Goal: Task Accomplishment & Management: Complete application form

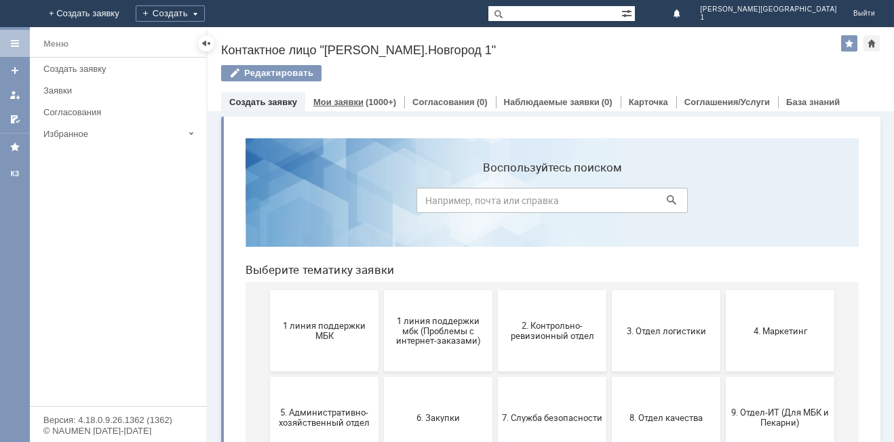
click at [333, 100] on link "Мои заявки" at bounding box center [339, 102] width 50 height 10
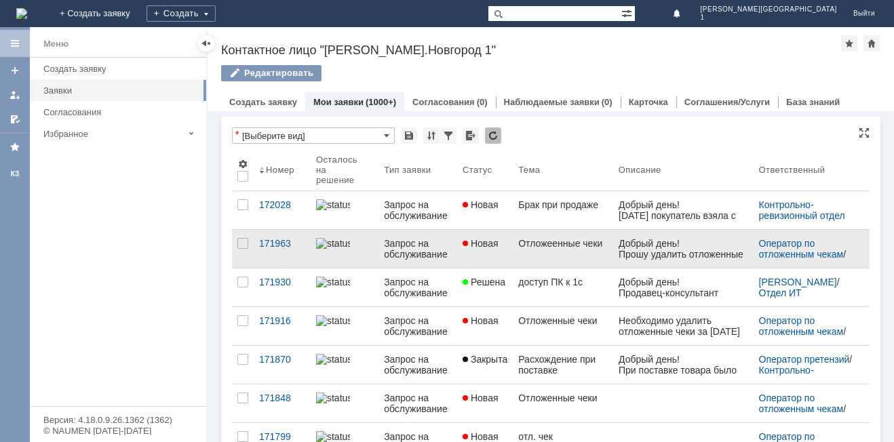
click at [407, 252] on div "Запрос на обслуживание" at bounding box center [418, 249] width 68 height 22
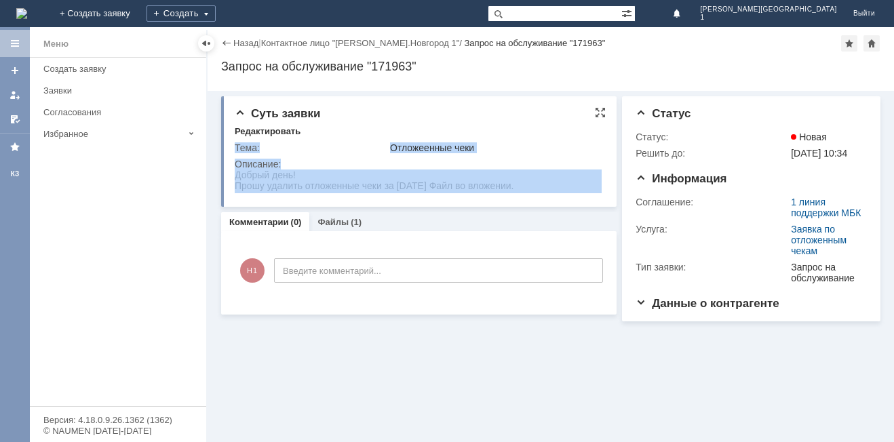
drag, startPoint x: 469, startPoint y: 346, endPoint x: 247, endPoint y: 185, distance: 274.1
click at [264, 197] on div "Суть заявки Редактировать Тема: Отложеенные чеки Описание:" at bounding box center [419, 151] width 396 height 111
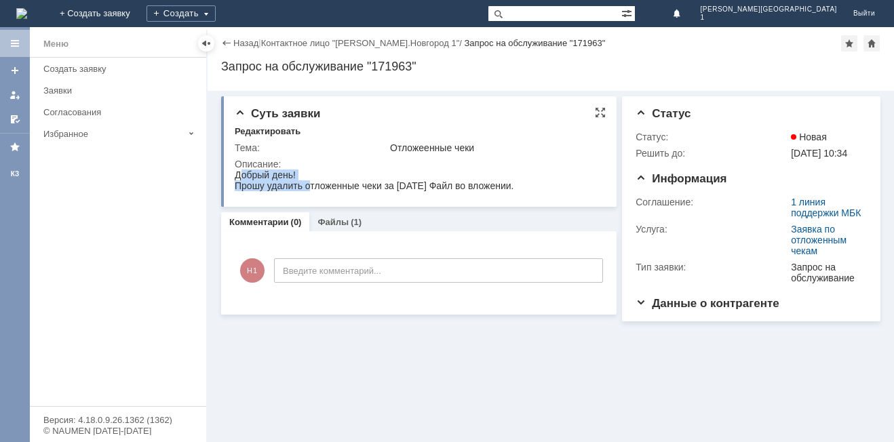
drag, startPoint x: 238, startPoint y: 176, endPoint x: 311, endPoint y: 190, distance: 74.0
click at [311, 190] on body "Добрый день! Прошу удалить отложенные чеки за [DATE] Файл во вложении." at bounding box center [374, 181] width 279 height 22
click at [335, 156] on td "Описание:" at bounding box center [419, 176] width 368 height 40
drag, startPoint x: 235, startPoint y: 174, endPoint x: 523, endPoint y: 185, distance: 288.6
click at [514, 185] on body "Добрый день! Прошу удалить отложенные чеки за [DATE] Файл во вложении." at bounding box center [374, 181] width 279 height 22
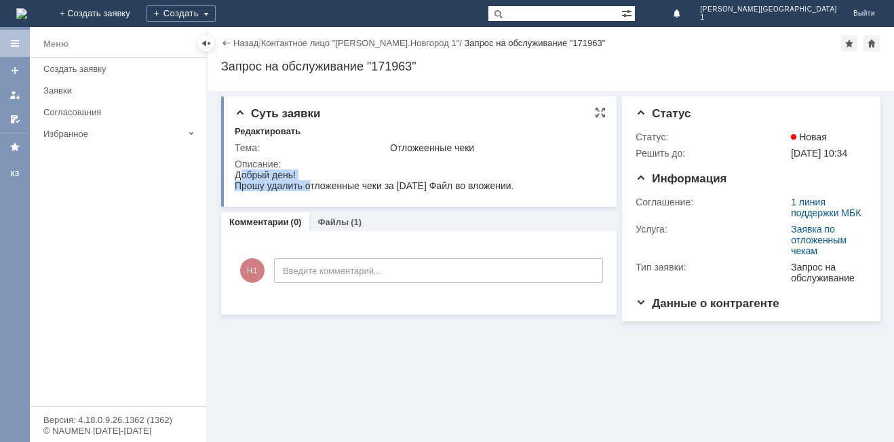
copy body "Добрый день! Прошу удалить отложенные чеки за [DATE] Файл во вложении"
click at [138, 4] on link "+ Создать заявку" at bounding box center [95, 13] width 87 height 27
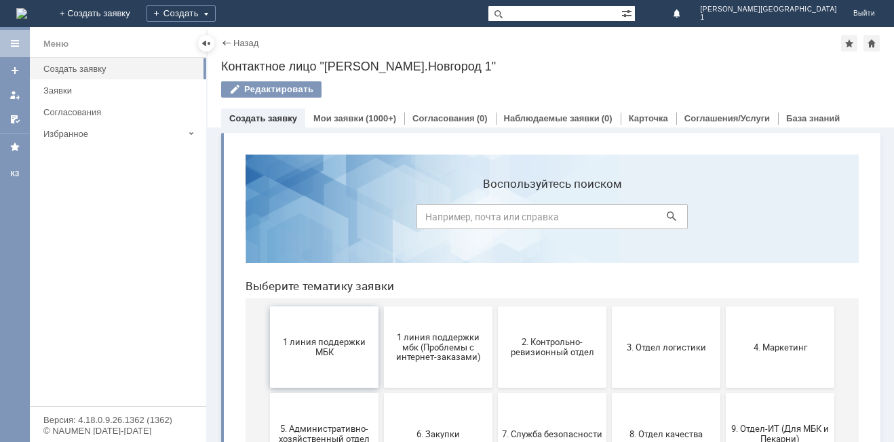
click at [326, 358] on button "1 линия поддержки МБК" at bounding box center [324, 347] width 109 height 81
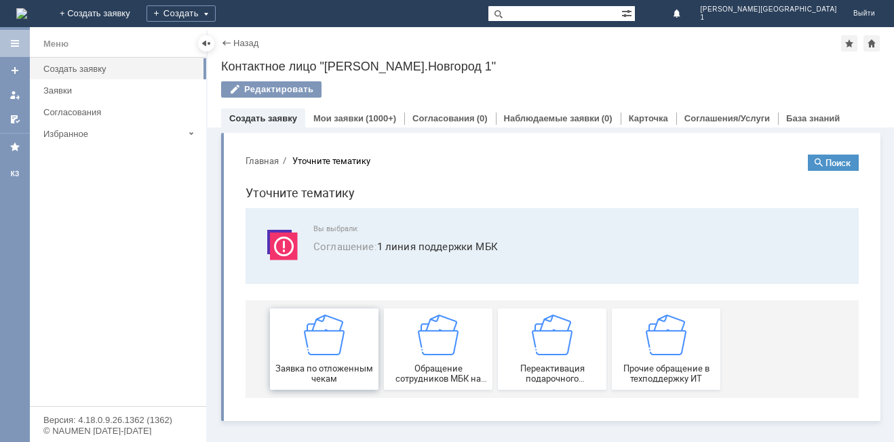
click at [334, 379] on span "Заявка по отложенным чекам" at bounding box center [324, 374] width 100 height 20
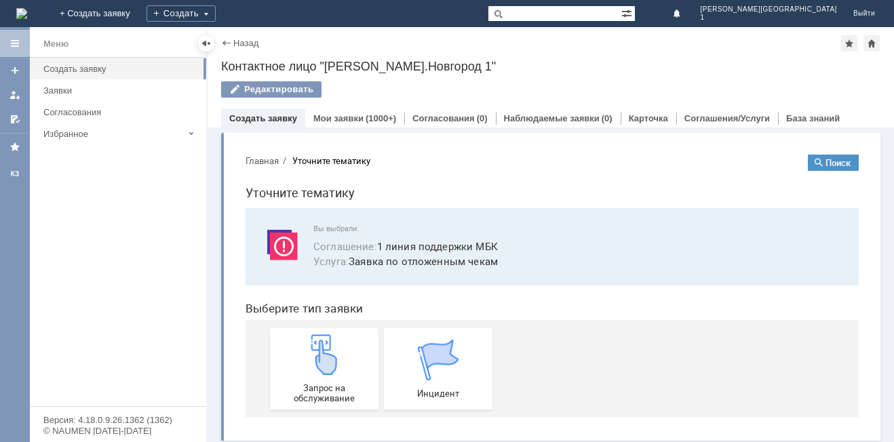
click at [334, 379] on div "Запрос на обслуживание" at bounding box center [324, 369] width 100 height 69
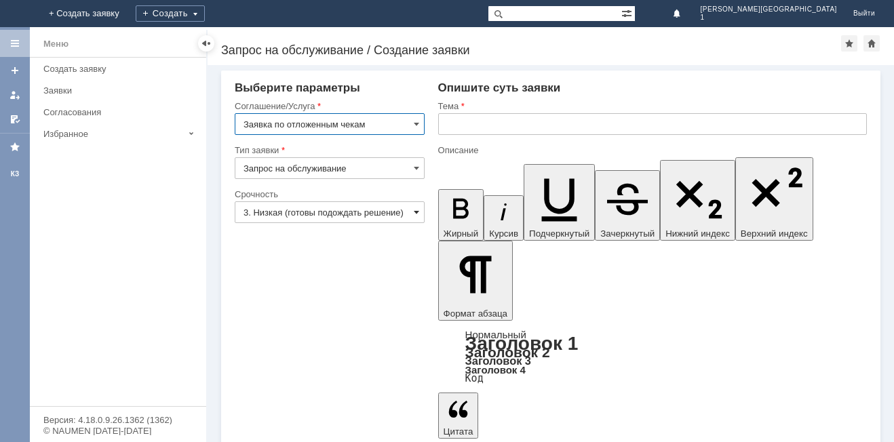
click at [417, 216] on span at bounding box center [416, 212] width 5 height 11
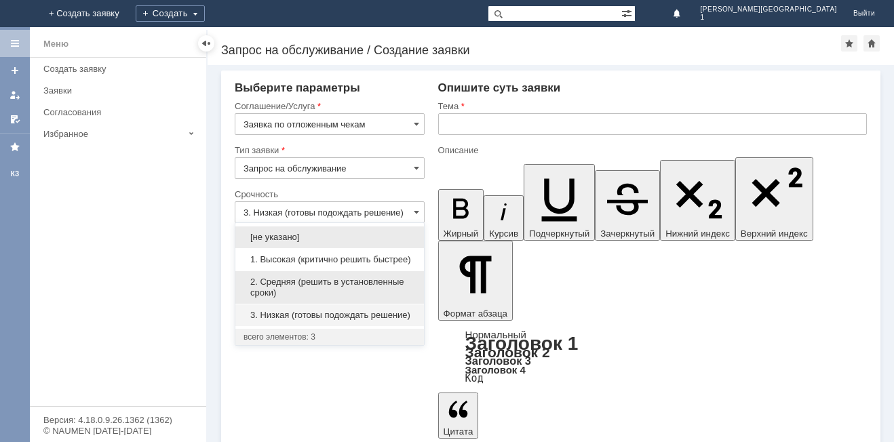
click at [283, 282] on span "2. Средняя (решить в установленные сроки)" at bounding box center [330, 288] width 172 height 22
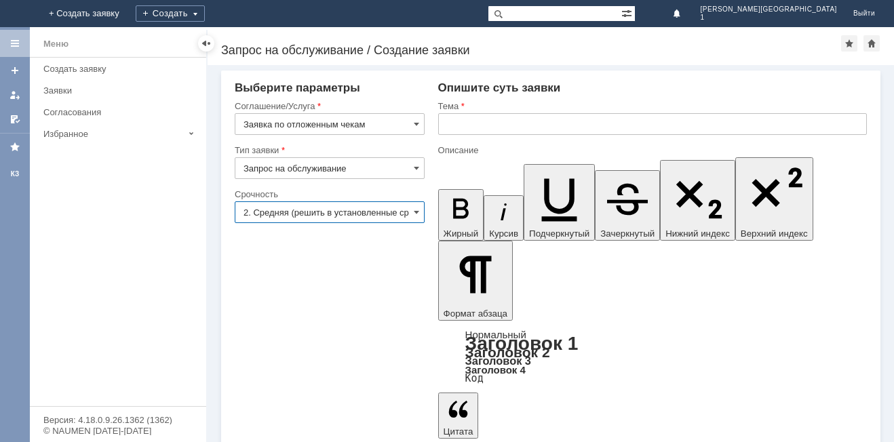
type input "2. Средняя (решить в установленные сроки)"
click at [461, 124] on input "text" at bounding box center [652, 124] width 429 height 22
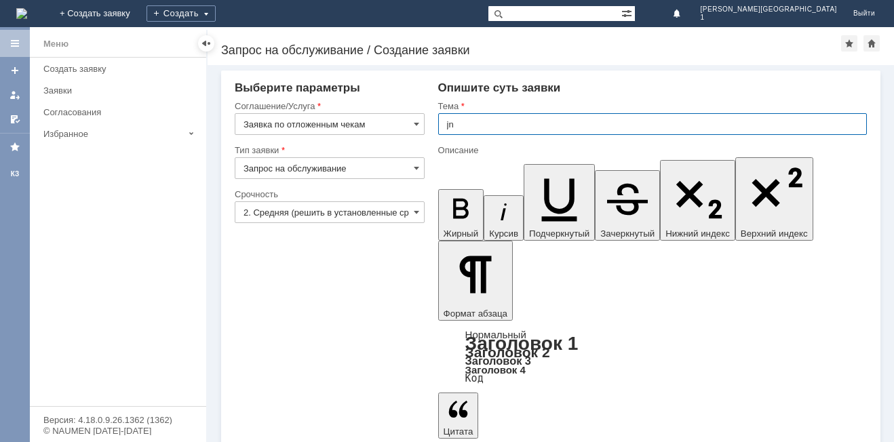
type input "j"
click at [478, 125] on input "отложеные чеки" at bounding box center [652, 124] width 429 height 22
type input "отложенные чеки"
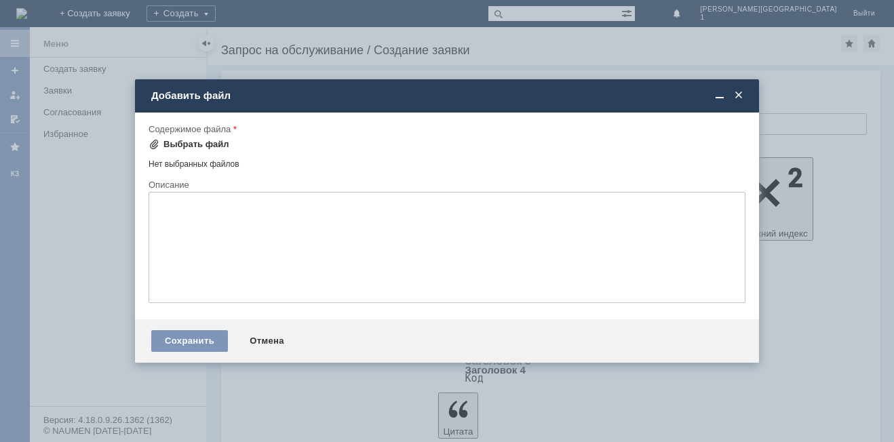
click at [214, 149] on div "Выбрать файл" at bounding box center [197, 144] width 66 height 11
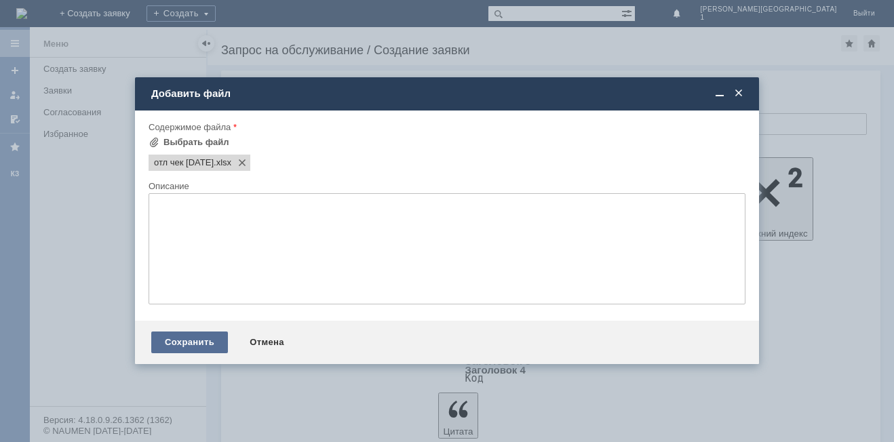
click at [199, 343] on div "Сохранить" at bounding box center [189, 343] width 77 height 22
